Goal: Task Accomplishment & Management: Use online tool/utility

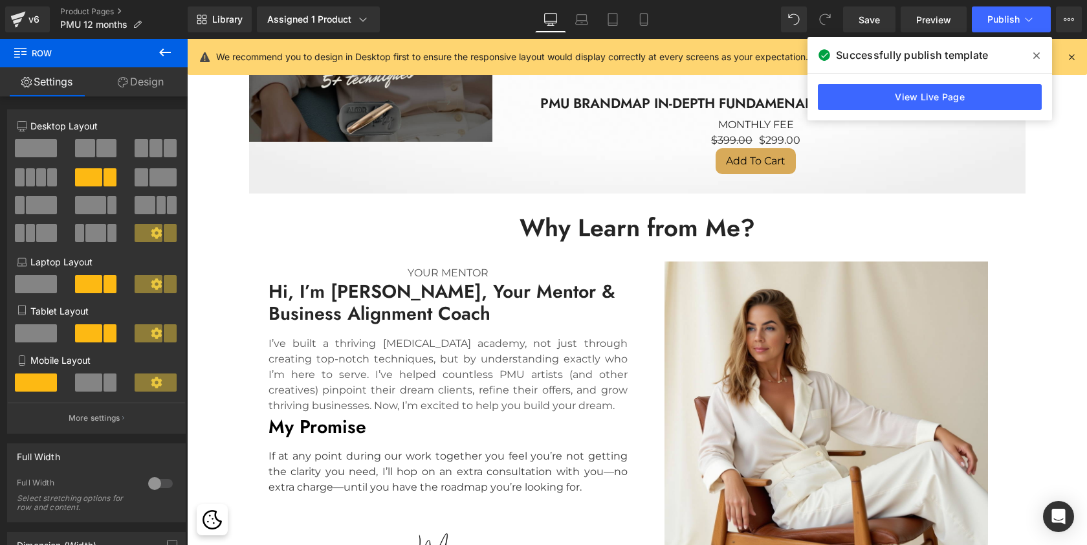
scroll to position [3474, 0]
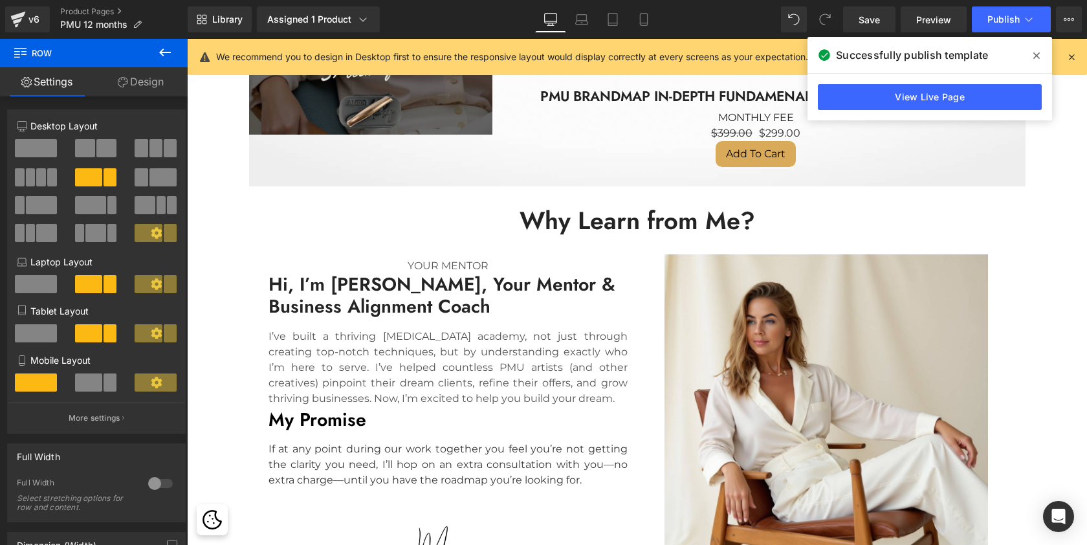
click at [160, 54] on icon at bounding box center [165, 53] width 16 height 16
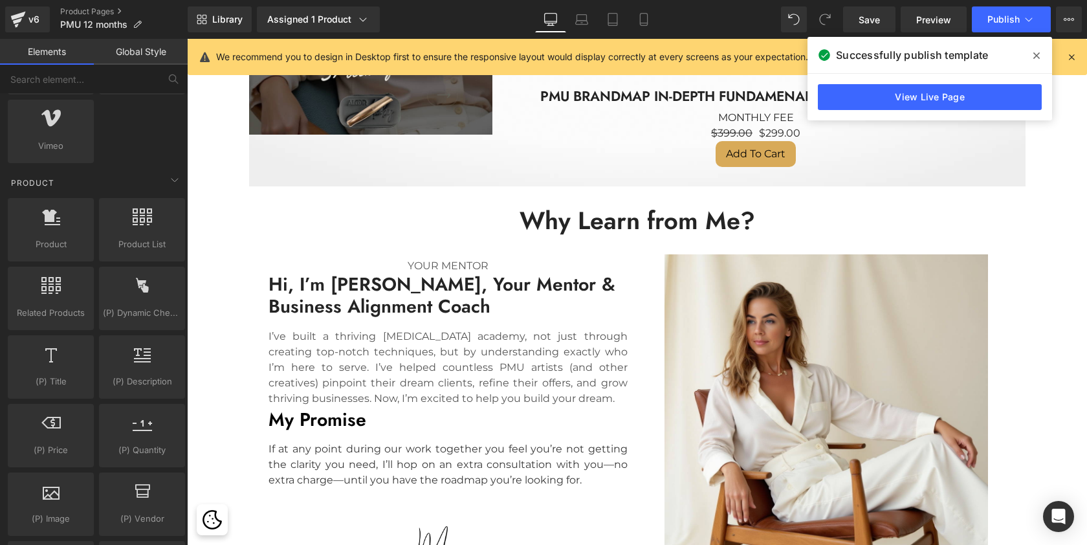
scroll to position [1036, 0]
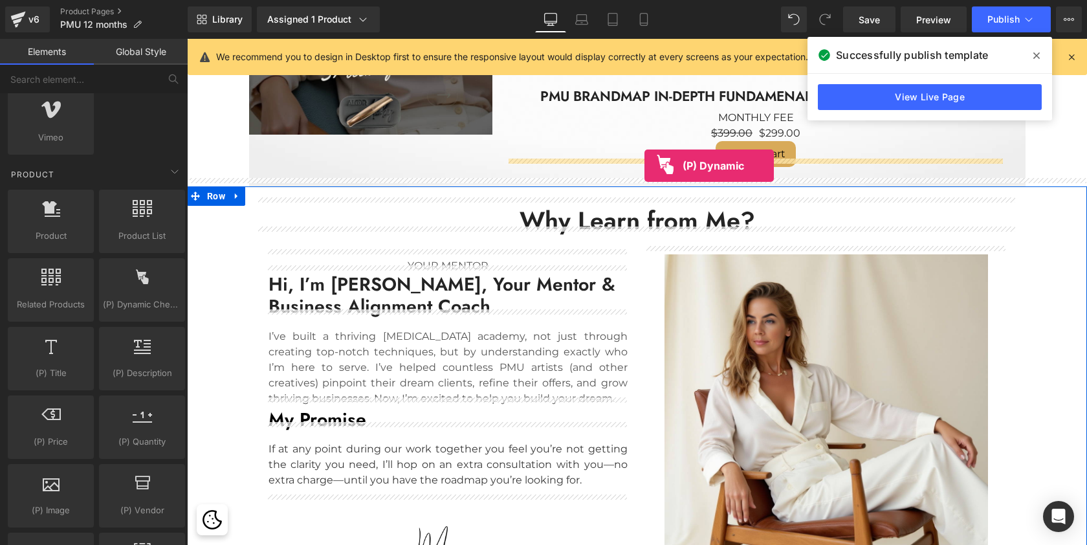
drag, startPoint x: 329, startPoint y: 338, endPoint x: 644, endPoint y: 166, distance: 359.8
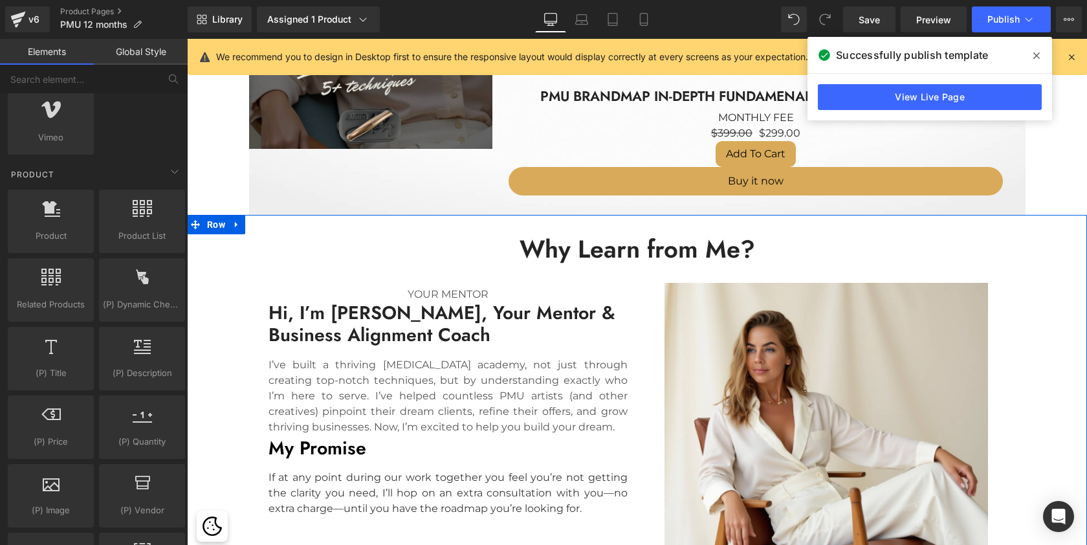
scroll to position [5205, 895]
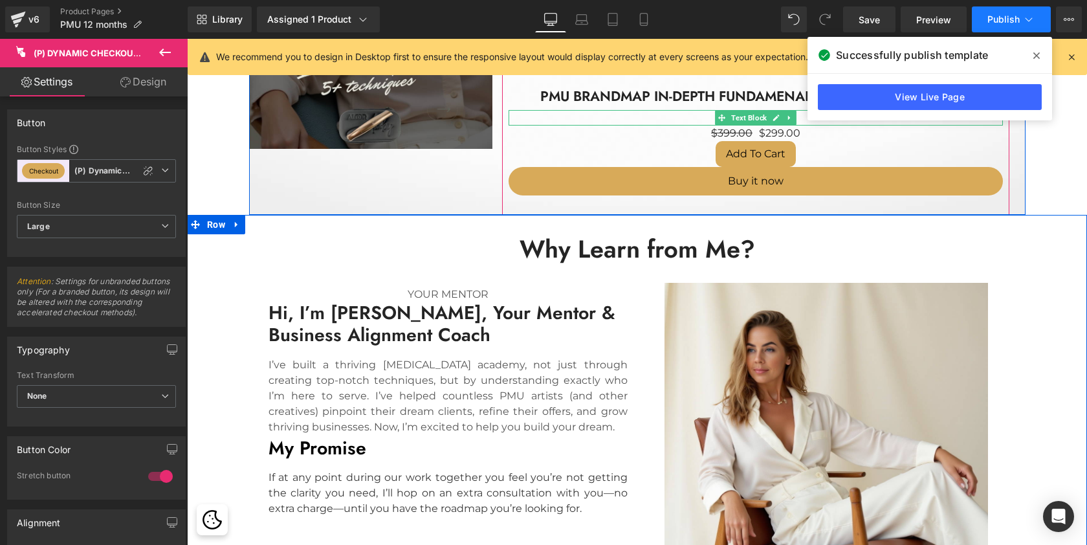
click at [997, 27] on button "Publish" at bounding box center [1010, 19] width 79 height 26
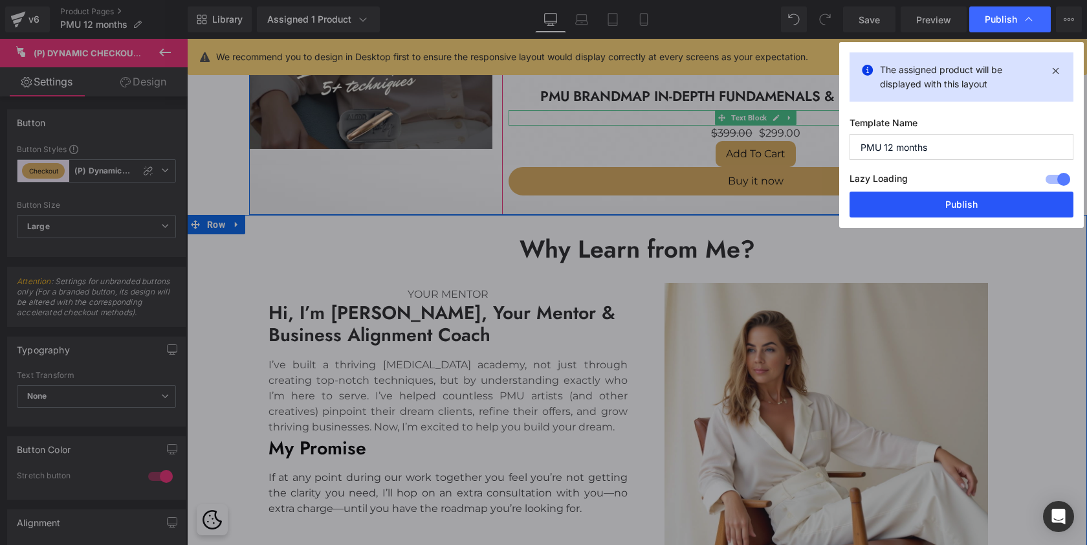
click at [909, 205] on button "Publish" at bounding box center [961, 204] width 224 height 26
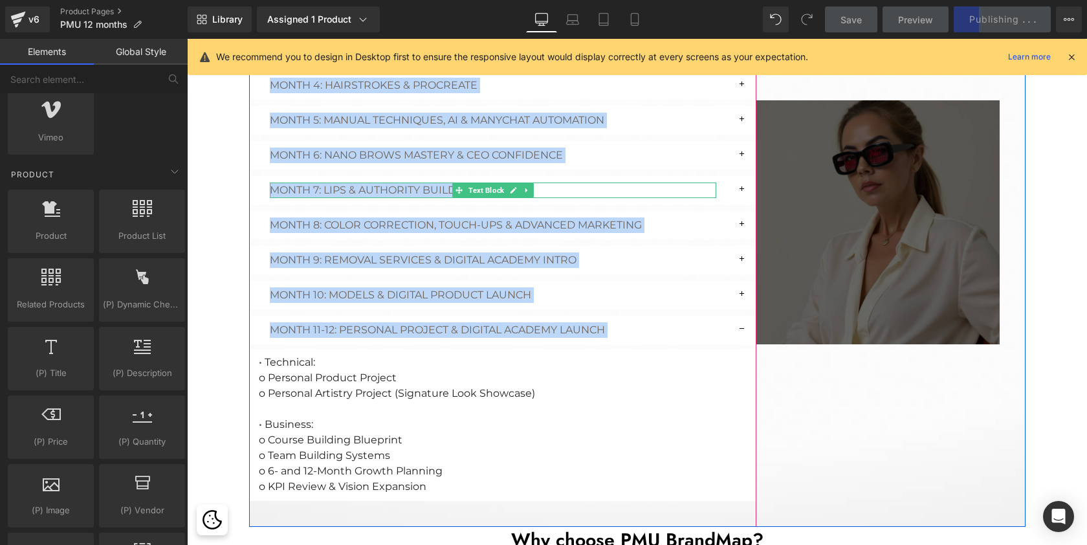
scroll to position [2401, 0]
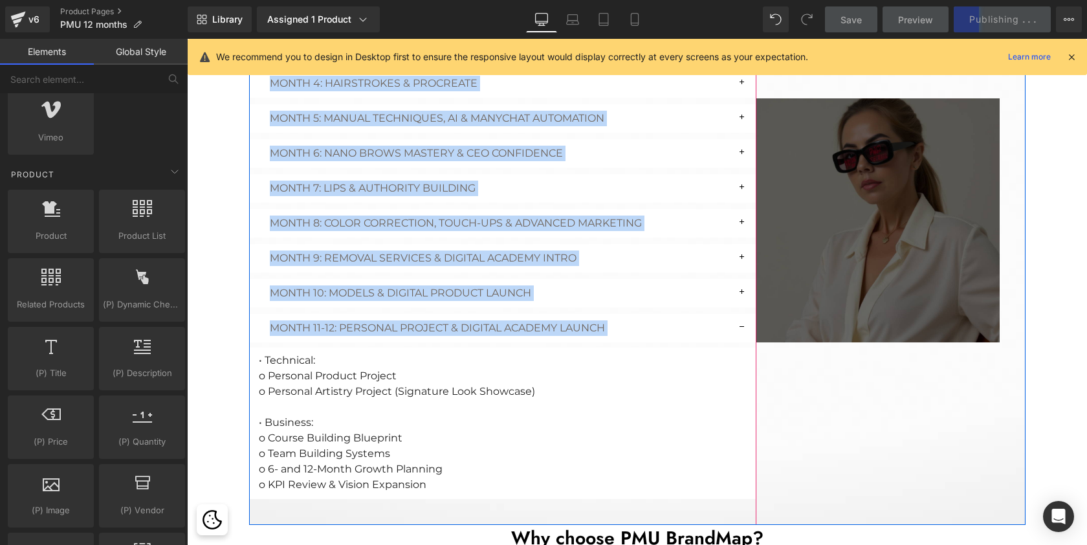
drag, startPoint x: 231, startPoint y: 92, endPoint x: 746, endPoint y: 331, distance: 568.3
click at [746, 331] on div "Build a 6-Figure PMU Business [DATE] Heading Row Hero Banner PMU ceo BrandMAP H…" at bounding box center [637, 238] width 900 height 5201
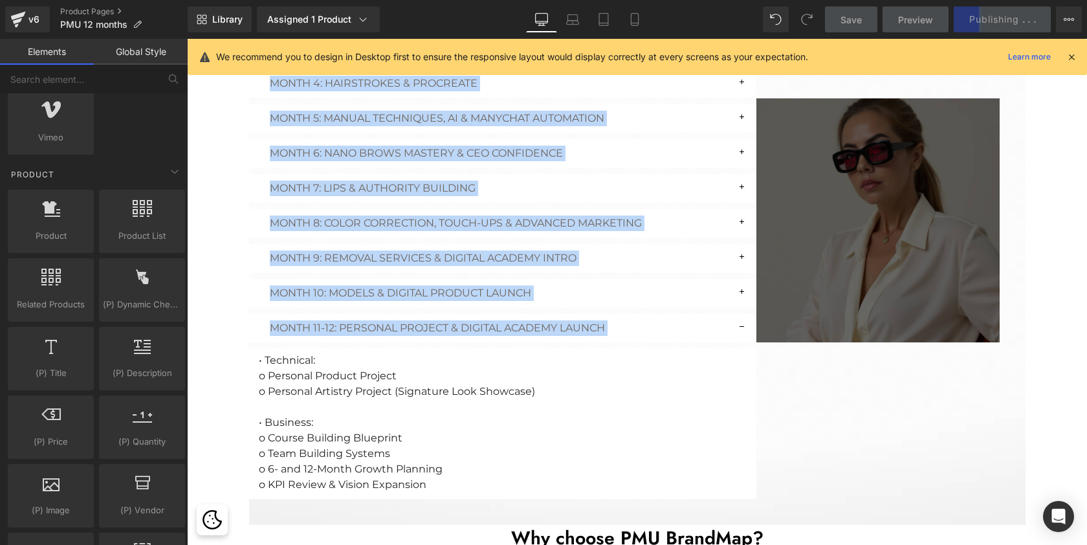
copy div "Lore Ipsumdolor Sitamet Conse 6: Adipiscinge + SEDDO EIUS TEM & Incidid Utlabor…"
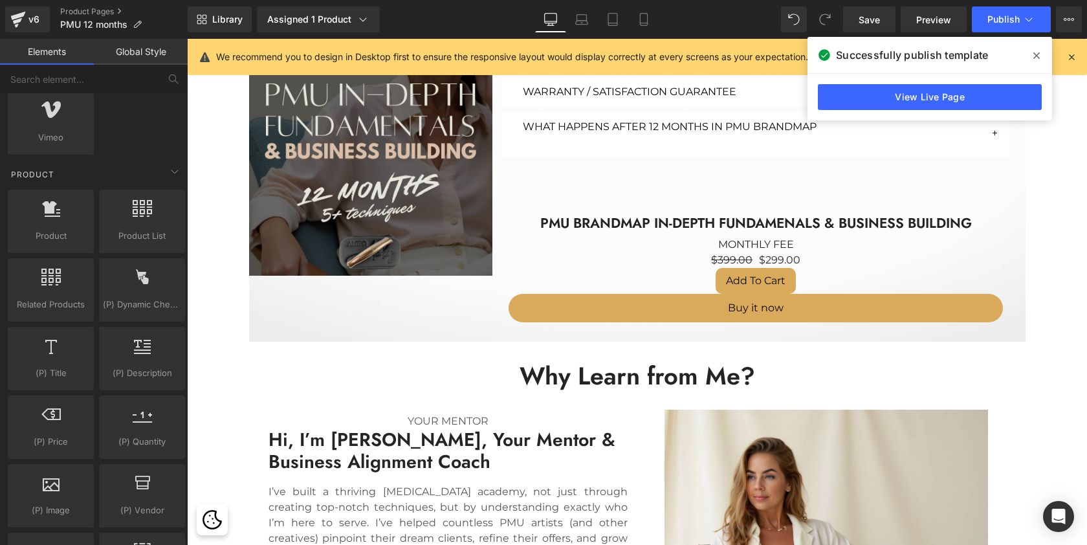
scroll to position [3346, 0]
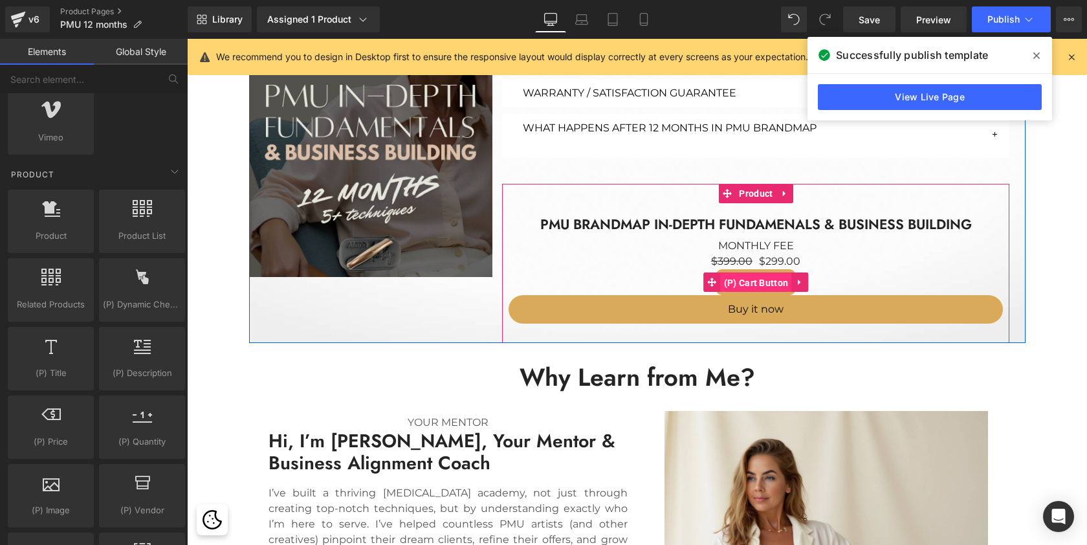
click at [763, 273] on span "(P) Cart Button" at bounding box center [756, 282] width 71 height 19
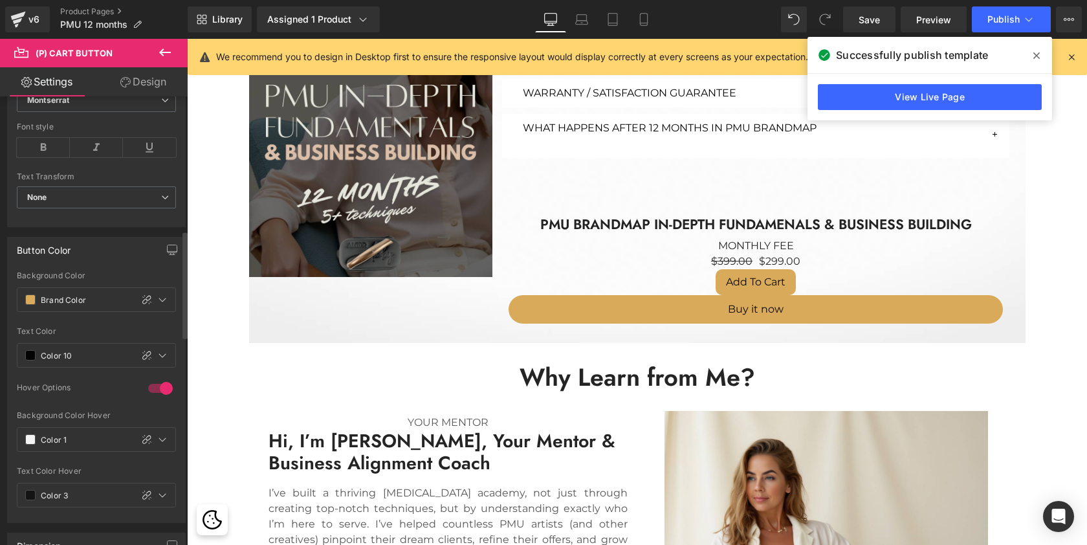
scroll to position [558, 0]
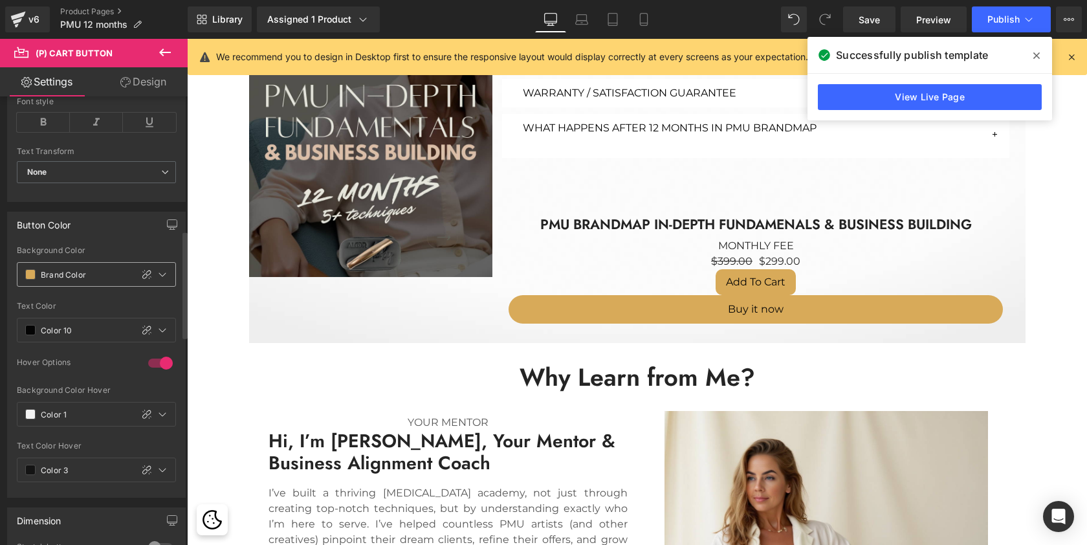
click at [31, 274] on span at bounding box center [30, 274] width 10 height 10
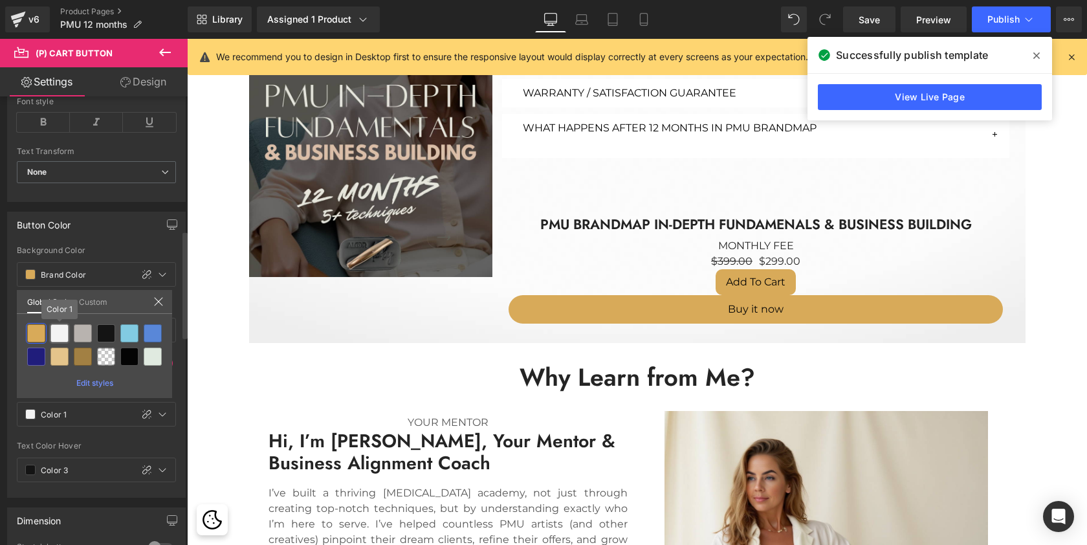
click at [63, 329] on div at bounding box center [59, 333] width 18 height 18
type input "Color 1"
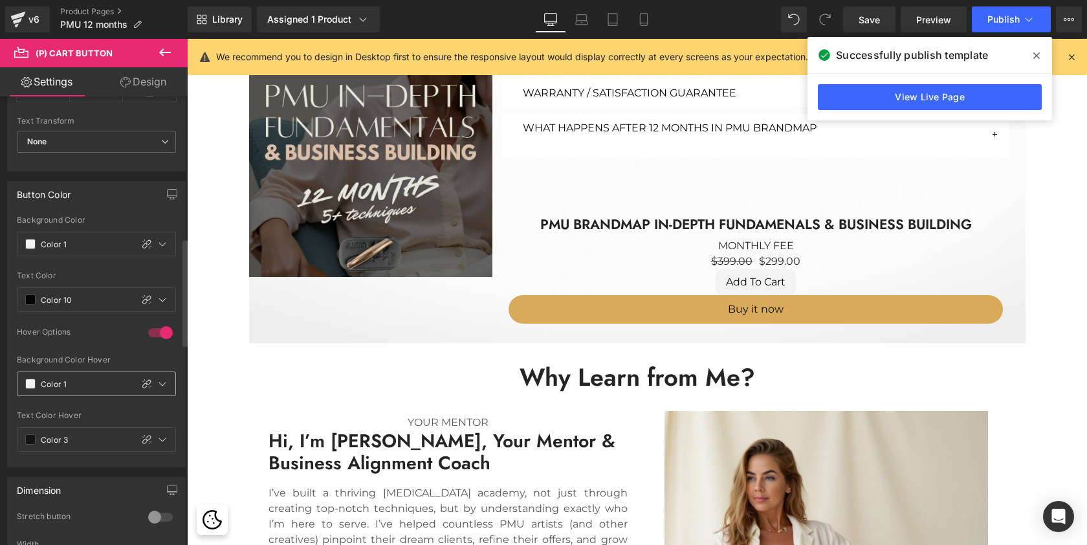
scroll to position [591, 0]
click at [30, 380] on span at bounding box center [30, 381] width 10 height 10
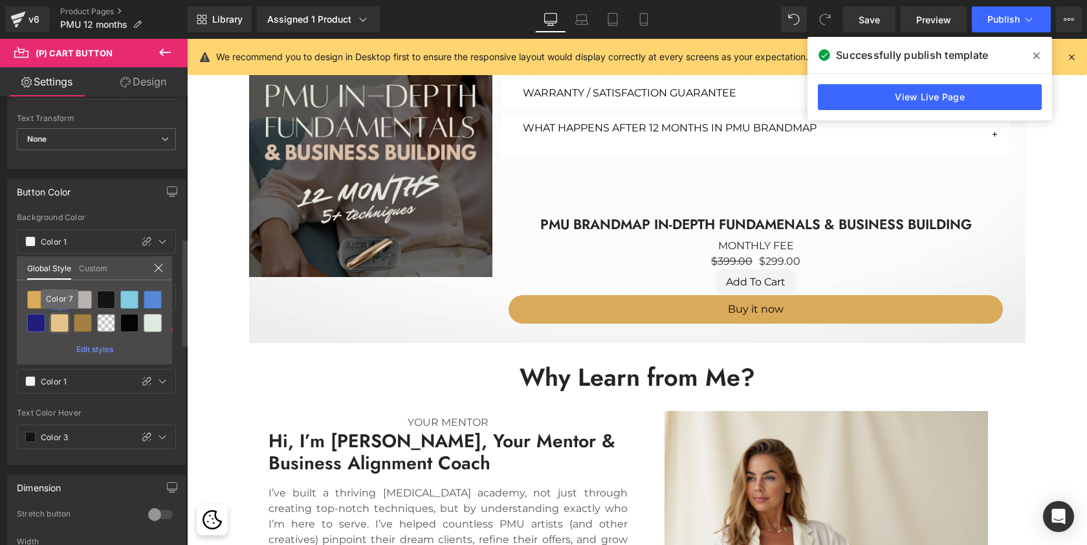
click at [61, 323] on div at bounding box center [59, 323] width 18 height 18
type input "Color 7"
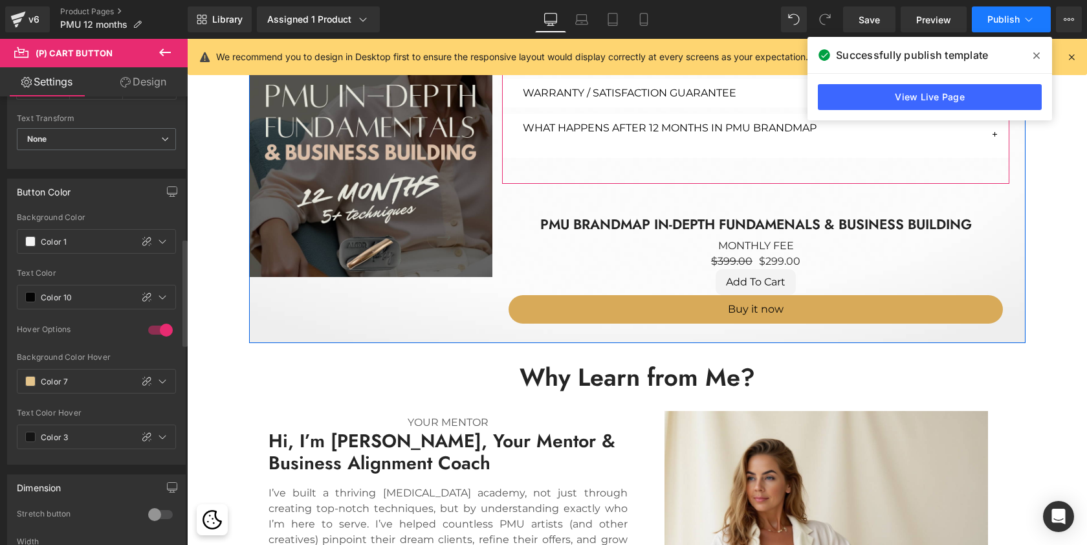
click at [1017, 19] on span "Publish" at bounding box center [1003, 19] width 32 height 10
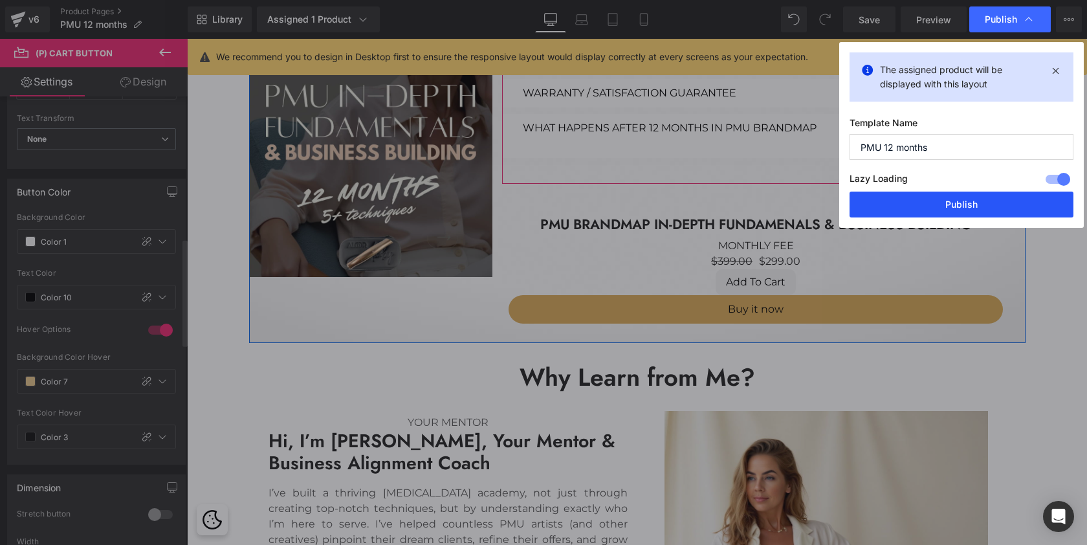
click at [952, 200] on button "Publish" at bounding box center [961, 204] width 224 height 26
